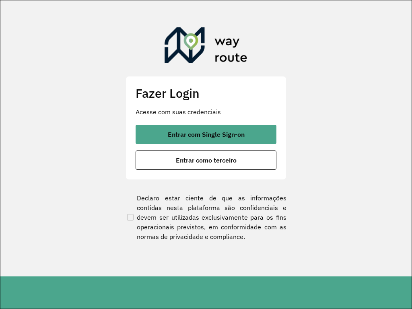
click at [217, 4] on section "Fazer Login Acesse com suas credenciais Entrar com Single Sign-on Entrar como t…" at bounding box center [205, 138] width 411 height 276
click at [136, 151] on button "Entrar como terceiro" at bounding box center [206, 160] width 141 height 19
click at [217, 4] on section "Fazer Login Acesse com suas credenciais Entrar com Single Sign-on Entrar como t…" at bounding box center [205, 138] width 411 height 276
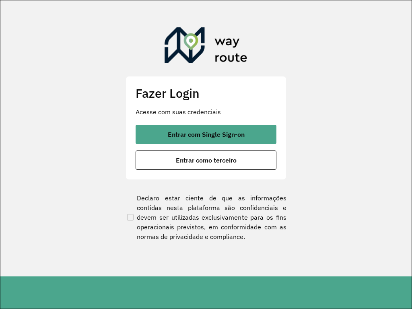
click at [136, 151] on button "Entrar como terceiro" at bounding box center [206, 160] width 141 height 19
